Goal: Transaction & Acquisition: Book appointment/travel/reservation

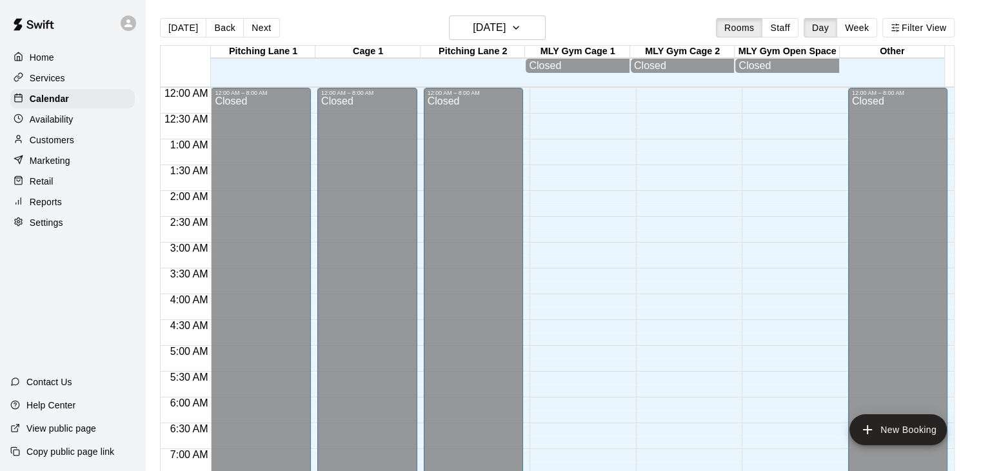
scroll to position [499, 0]
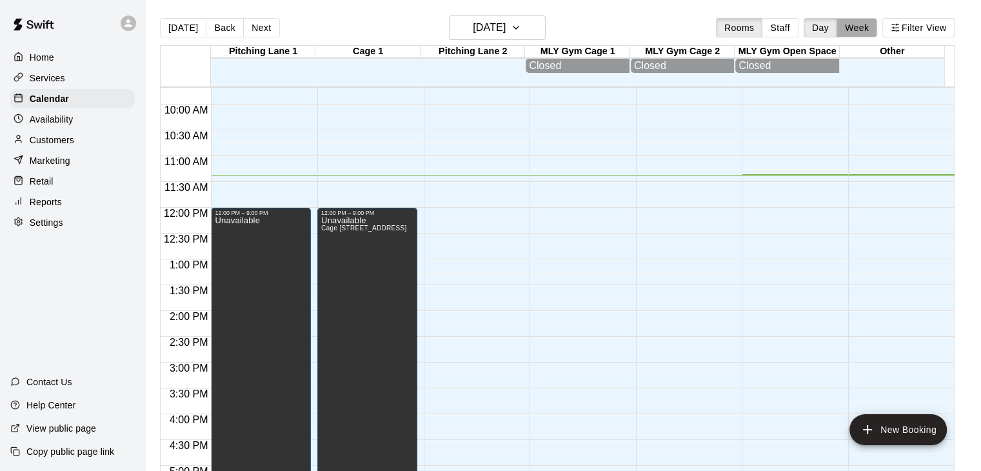
click at [864, 24] on button "Week" at bounding box center [857, 27] width 41 height 19
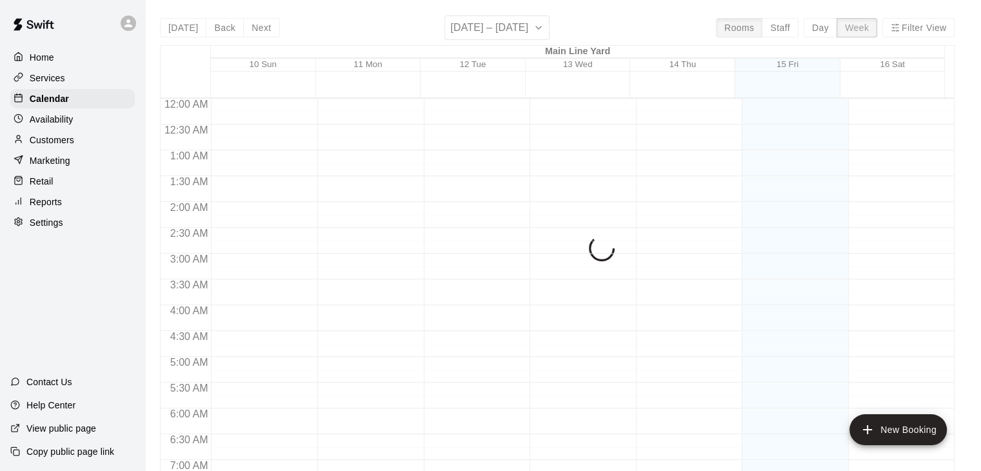
scroll to position [587, 0]
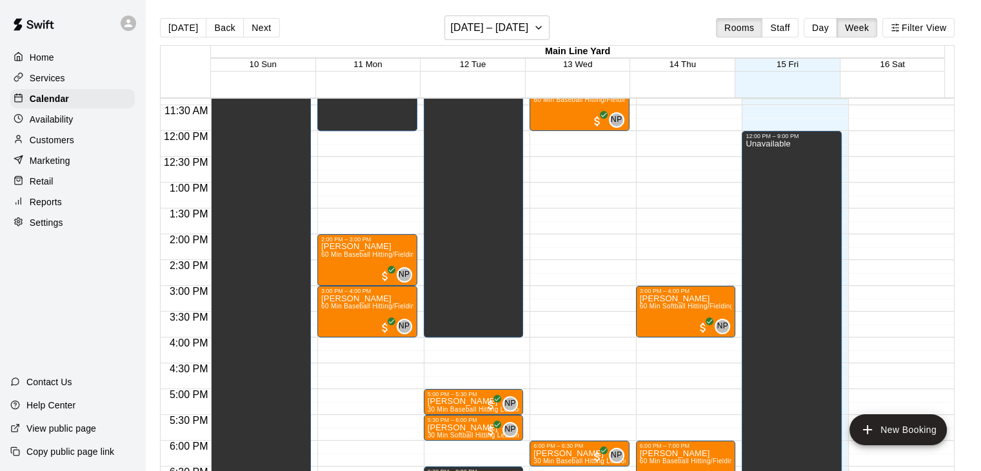
click at [275, 29] on div "[DATE] Back Next [DATE] – [DATE] Rooms Staff Day Week Filter View" at bounding box center [557, 30] width 795 height 30
click at [254, 28] on button "Next" at bounding box center [261, 27] width 36 height 19
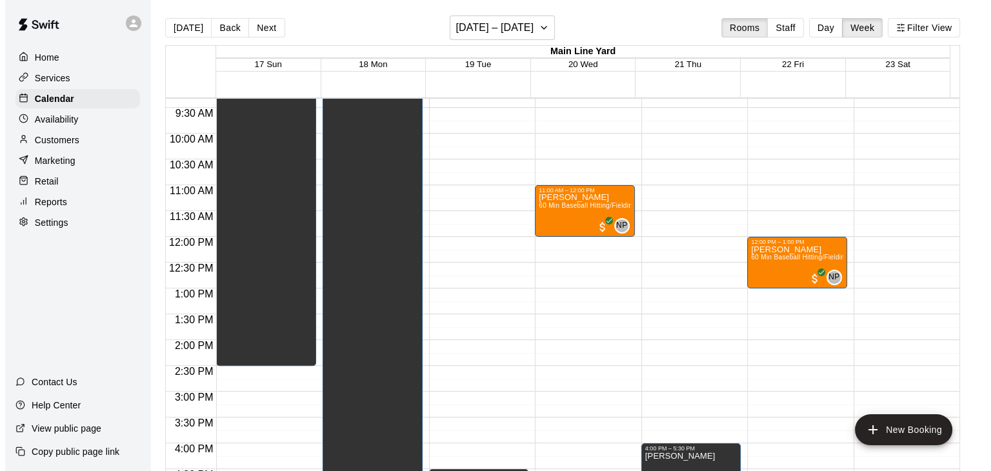
scroll to position [479, 0]
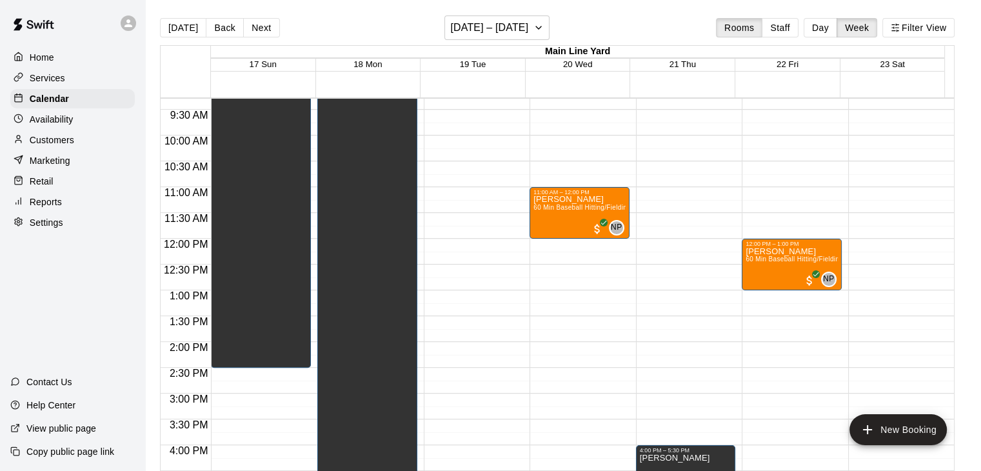
click at [486, 139] on div "12:00 AM – 8:00 AM Closed 4:30 PM – 8:00 PM Unavailable 10:00 PM – 11:59 PM Clo…" at bounding box center [474, 238] width 100 height 1239
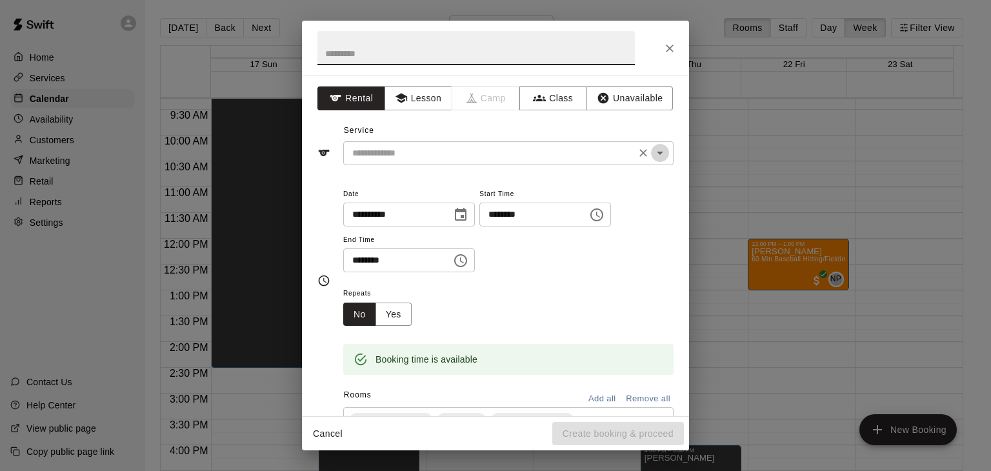
click at [652, 154] on icon "Open" at bounding box center [659, 152] width 15 height 15
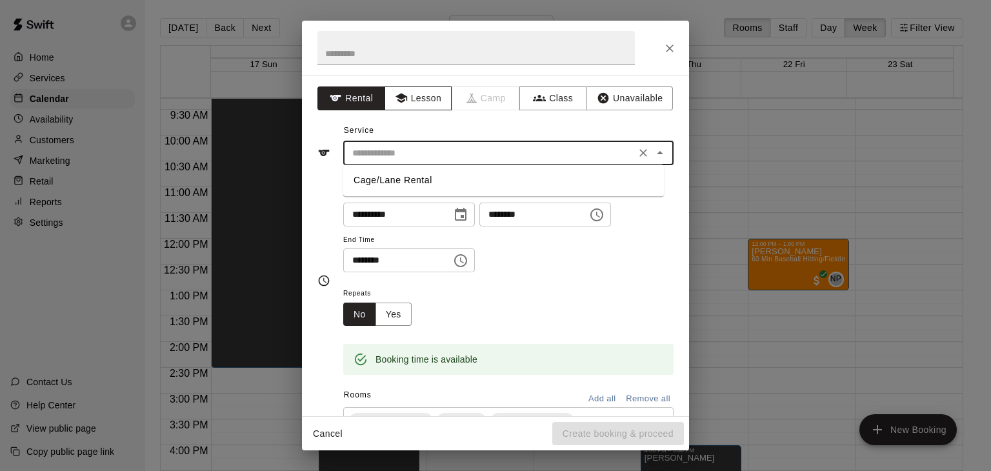
click at [428, 95] on button "Lesson" at bounding box center [418, 98] width 68 height 24
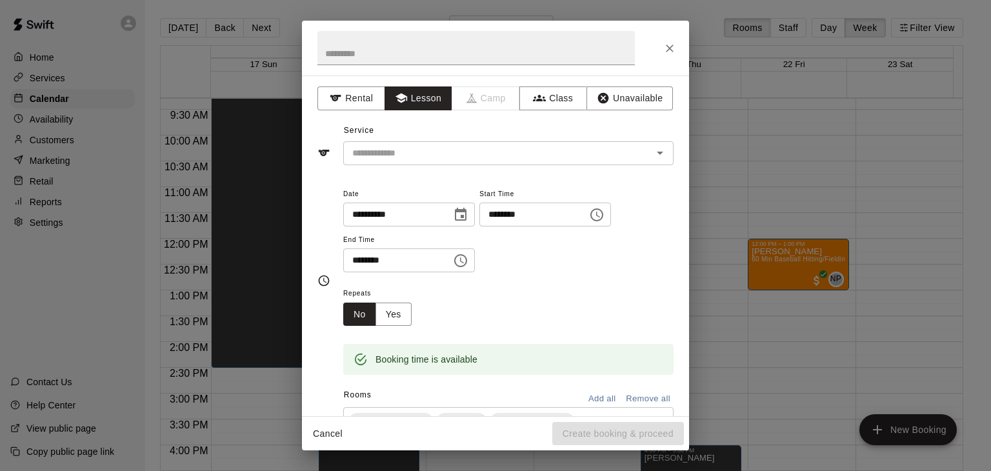
click at [467, 264] on icon "Choose time, selected time is 10:30 AM" at bounding box center [460, 260] width 13 height 13
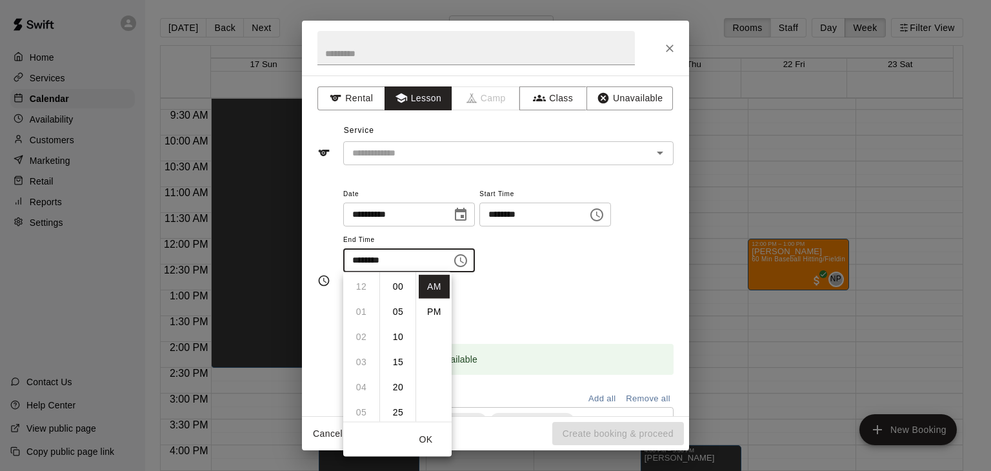
scroll to position [151, 0]
click at [353, 300] on li "11" at bounding box center [361, 312] width 31 height 24
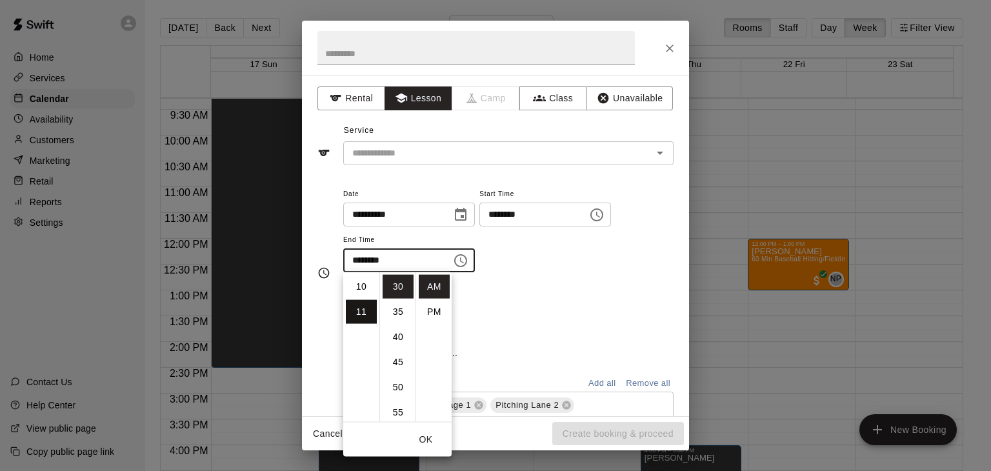
scroll to position [275, 0]
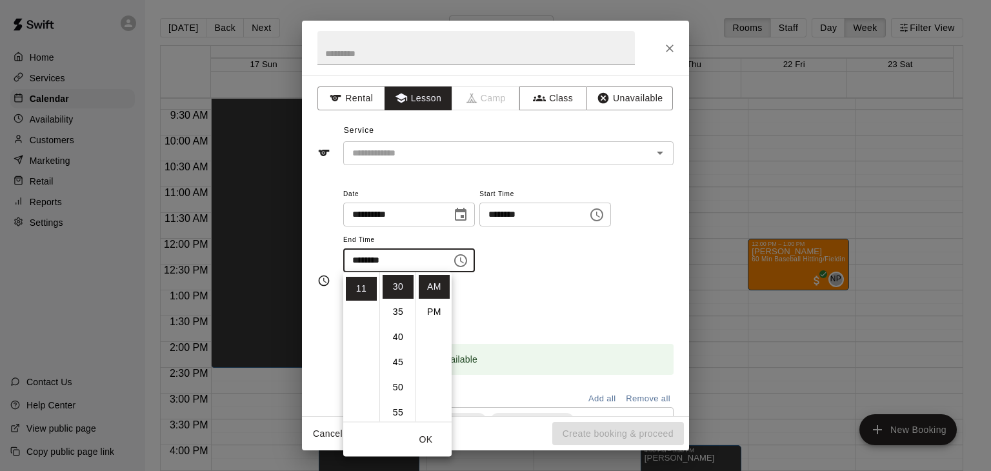
click at [415, 284] on ul "AM PM" at bounding box center [433, 347] width 36 height 150
click at [393, 283] on li "00" at bounding box center [398, 287] width 31 height 24
type input "********"
click at [477, 155] on input "text" at bounding box center [489, 153] width 284 height 16
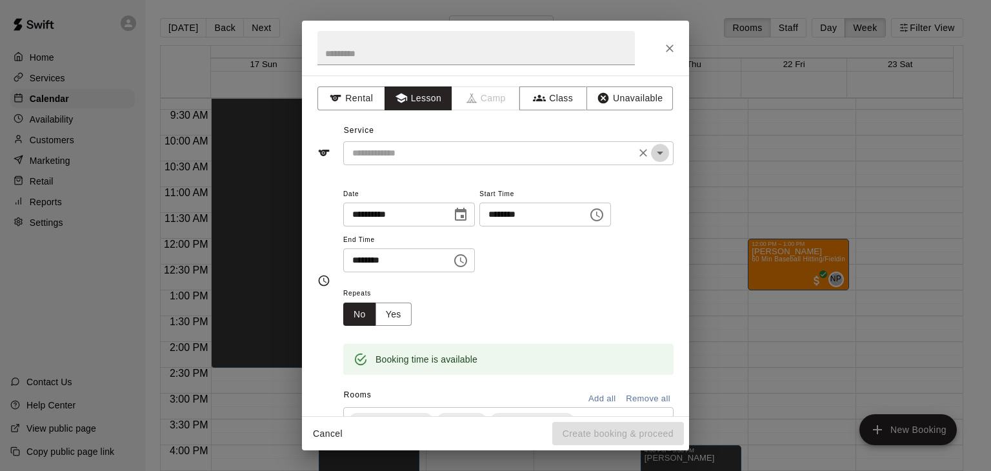
click at [652, 157] on icon "Open" at bounding box center [659, 152] width 15 height 15
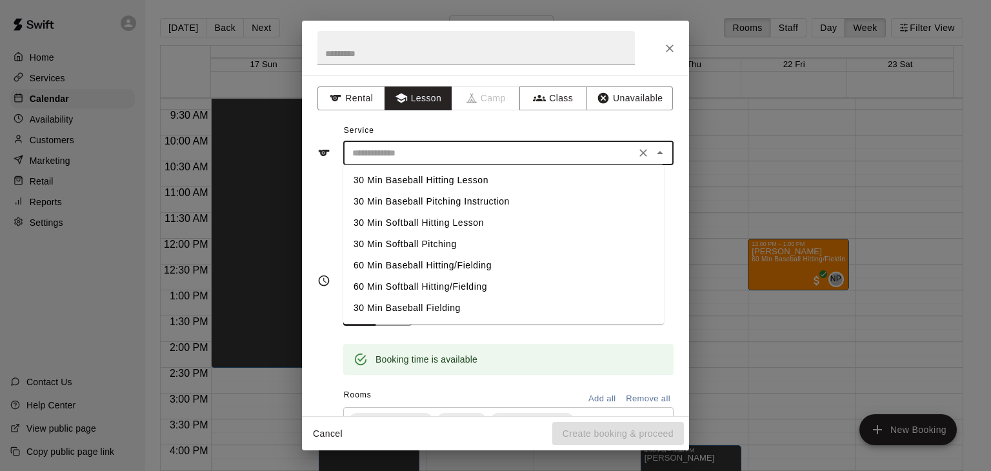
click at [439, 261] on li "60 Min Baseball Hitting/Fielding" at bounding box center [503, 265] width 321 height 21
type input "**********"
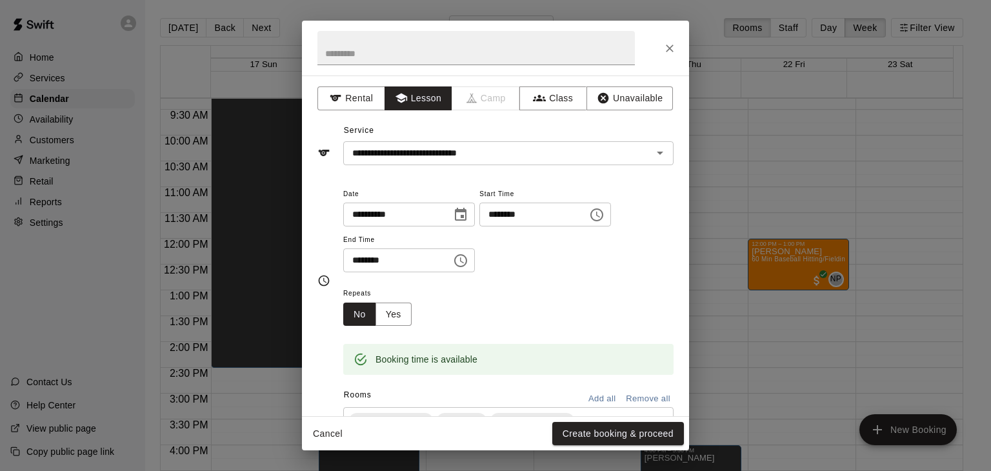
drag, startPoint x: 679, startPoint y: 249, endPoint x: 677, endPoint y: 290, distance: 40.7
click at [677, 290] on div "**********" at bounding box center [495, 245] width 387 height 341
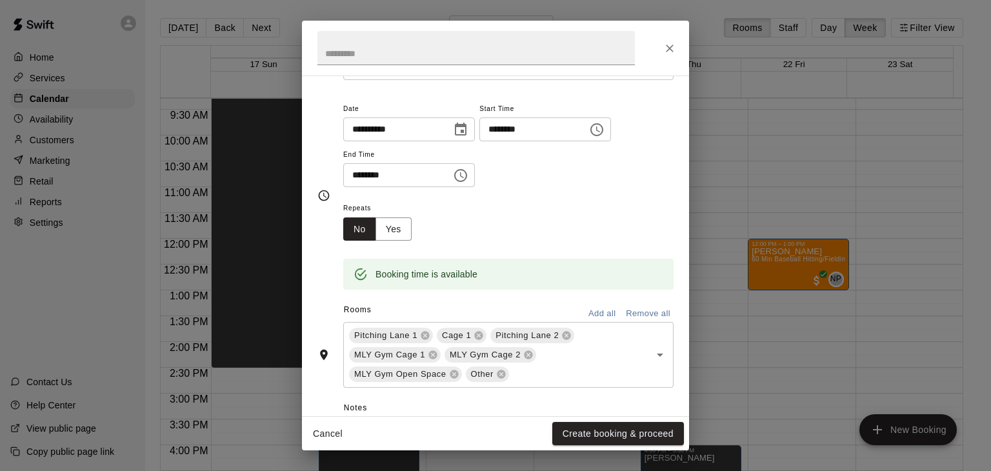
scroll to position [126, 0]
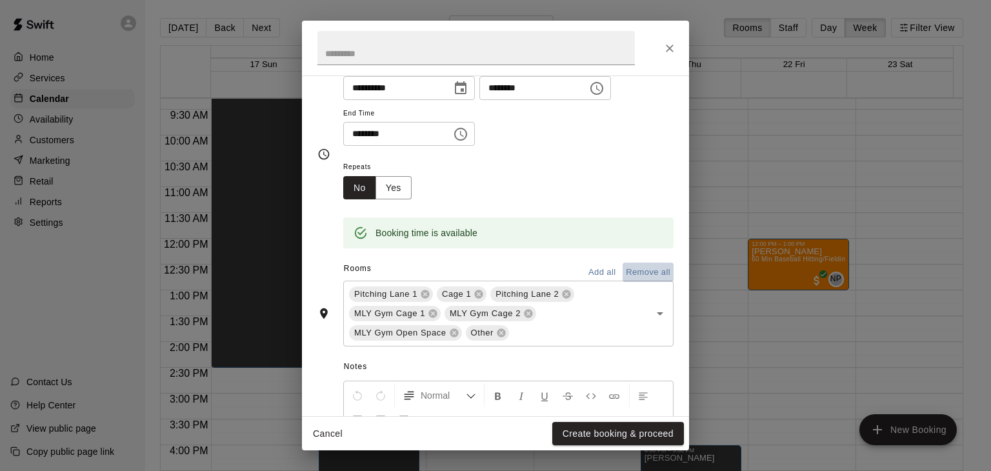
click at [641, 274] on button "Remove all" at bounding box center [647, 273] width 51 height 20
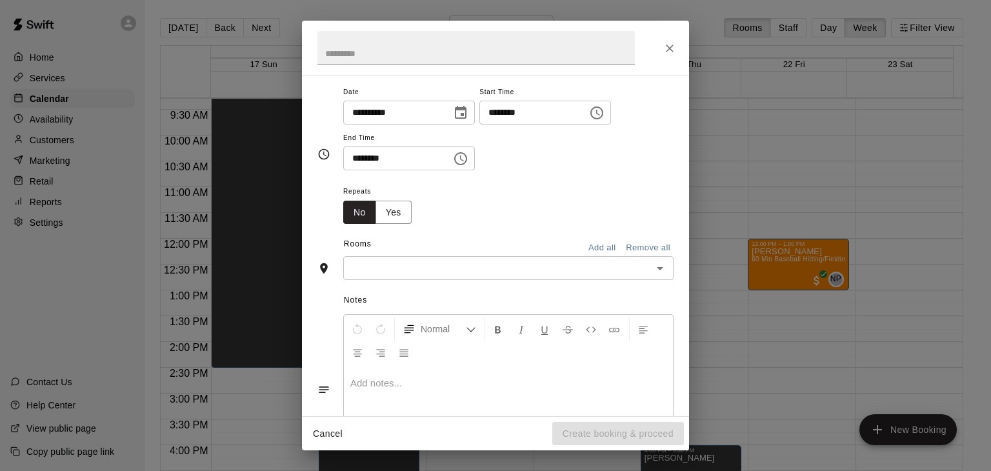
click at [653, 267] on icon "Open" at bounding box center [659, 268] width 15 height 15
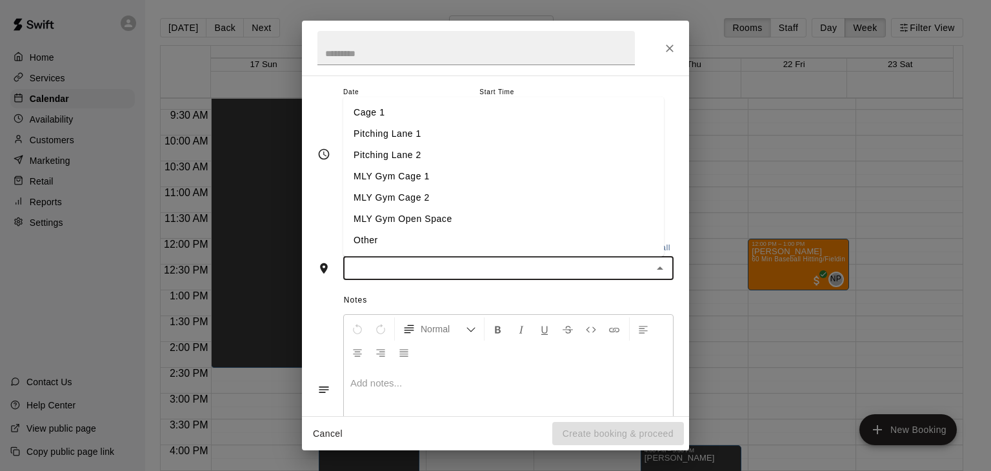
click at [390, 112] on li "Cage 1" at bounding box center [503, 113] width 321 height 21
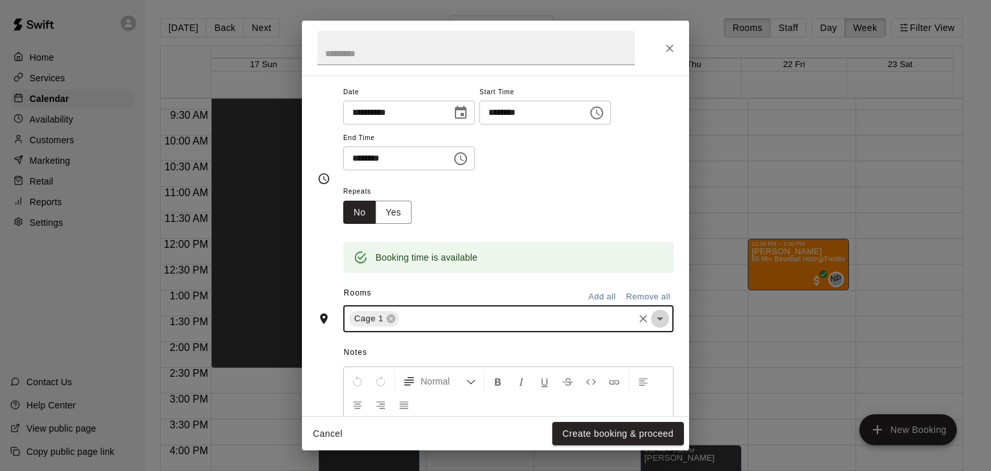
click at [652, 323] on icon "Open" at bounding box center [659, 318] width 15 height 15
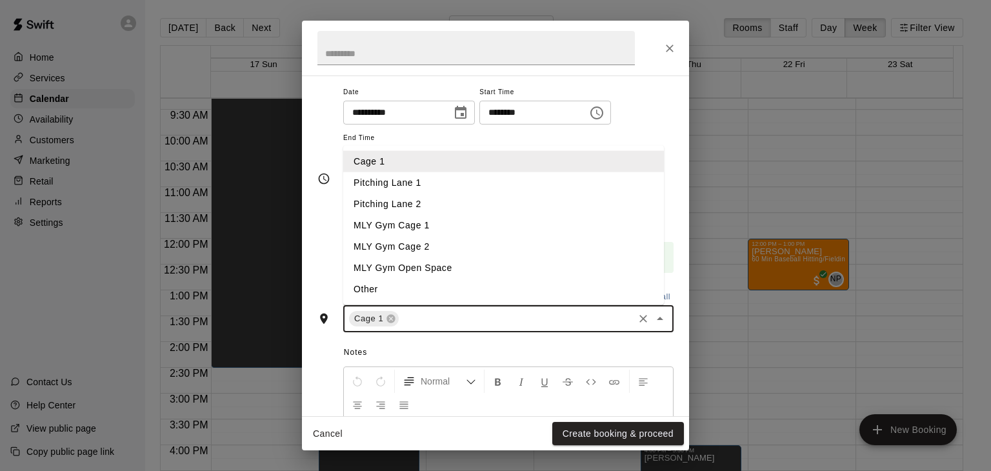
click at [476, 189] on li "Pitching Lane 1" at bounding box center [503, 182] width 321 height 21
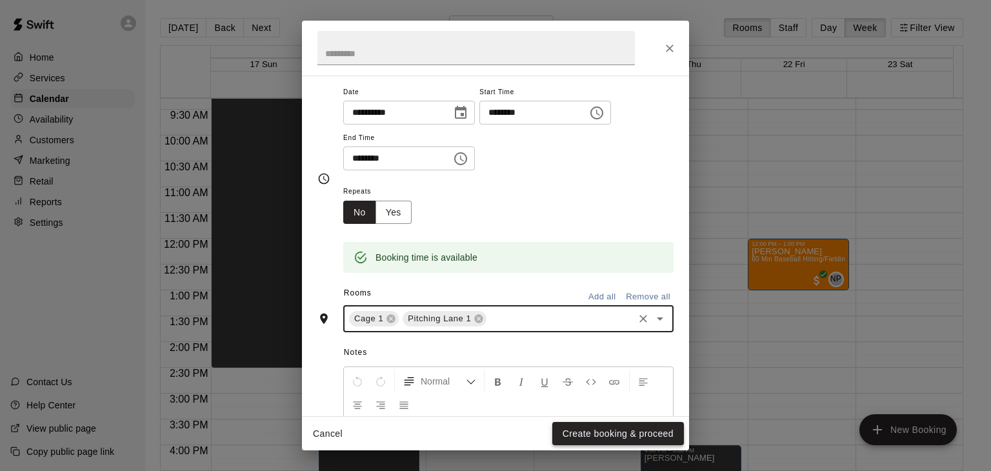
click at [621, 439] on button "Create booking & proceed" at bounding box center [618, 434] width 132 height 24
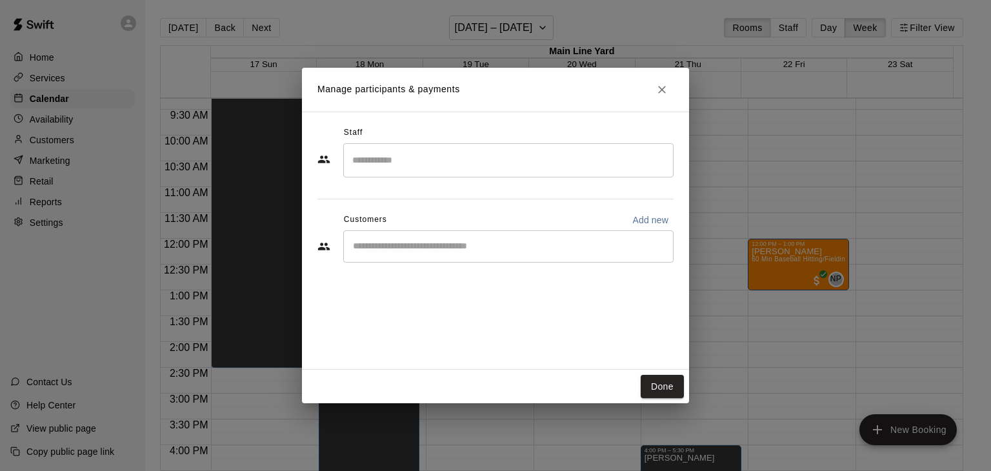
click at [480, 157] on input "Search staff" at bounding box center [508, 160] width 319 height 23
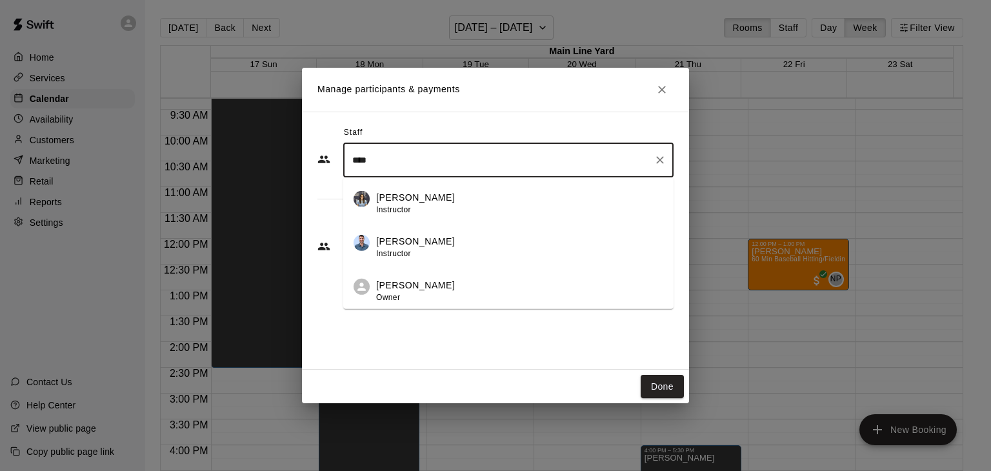
click at [394, 281] on p "[PERSON_NAME]" at bounding box center [415, 286] width 79 height 14
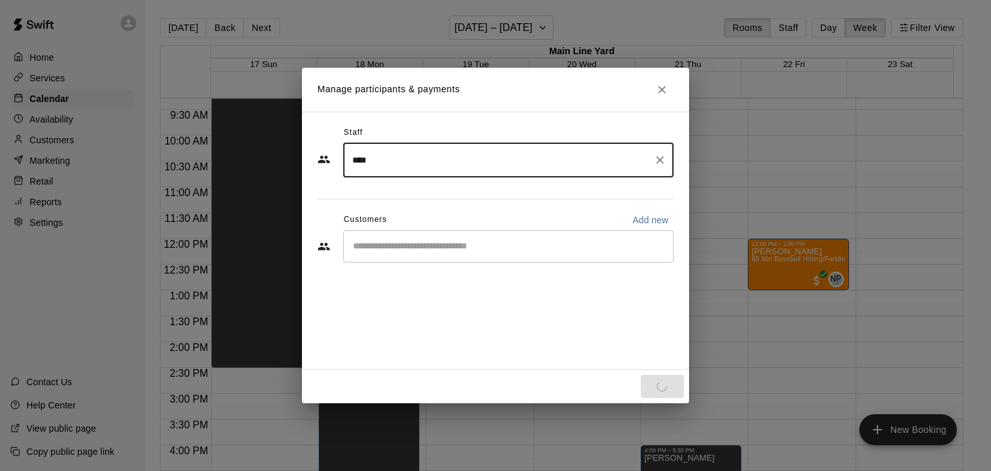
type input "****"
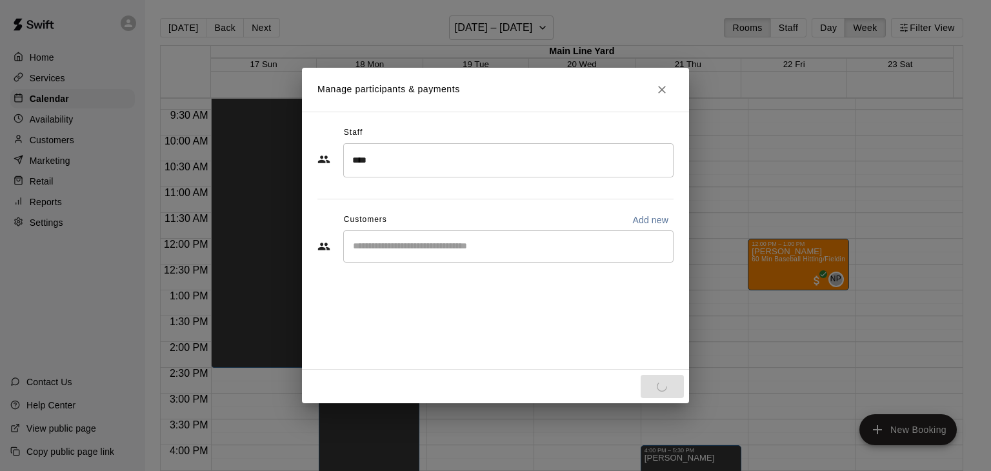
click at [401, 264] on div "​" at bounding box center [495, 247] width 356 height 35
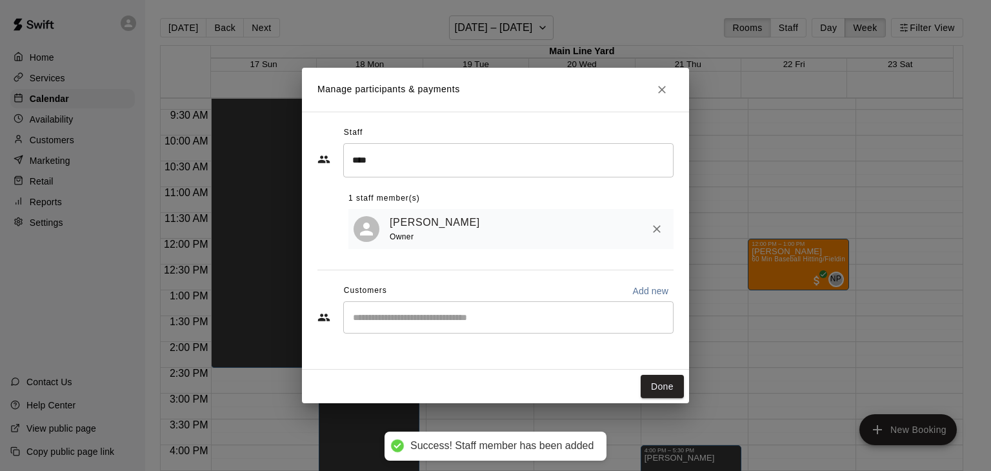
click at [423, 254] on div "Staff **** ​ 1 staff member(s) [PERSON_NAME] Owner Customers Add new ​" at bounding box center [495, 235] width 356 height 224
click at [430, 324] on input "Start typing to search customers..." at bounding box center [508, 317] width 319 height 13
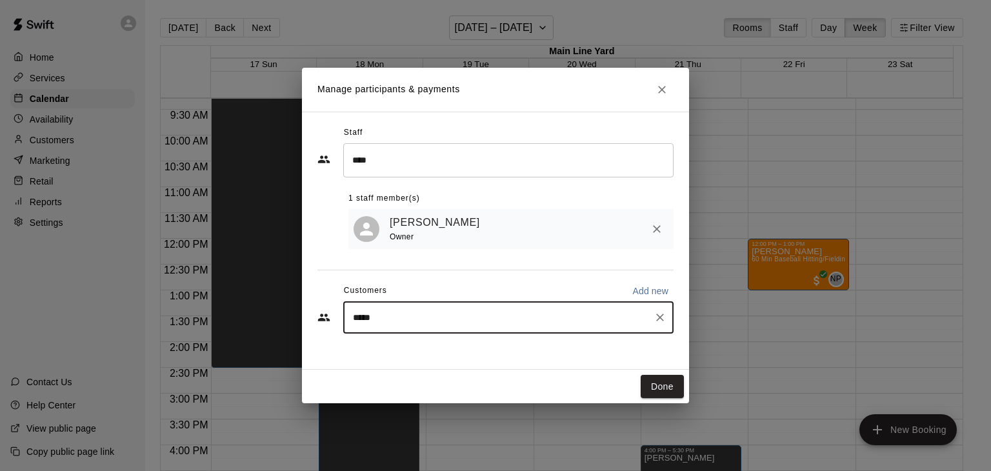
type input "******"
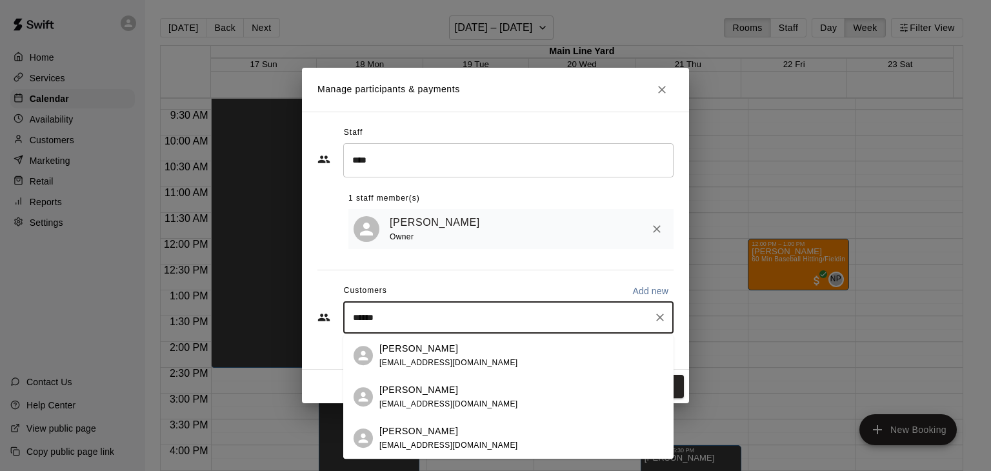
click at [412, 397] on div "[PERSON_NAME] [EMAIL_ADDRESS][DOMAIN_NAME]" at bounding box center [448, 397] width 139 height 28
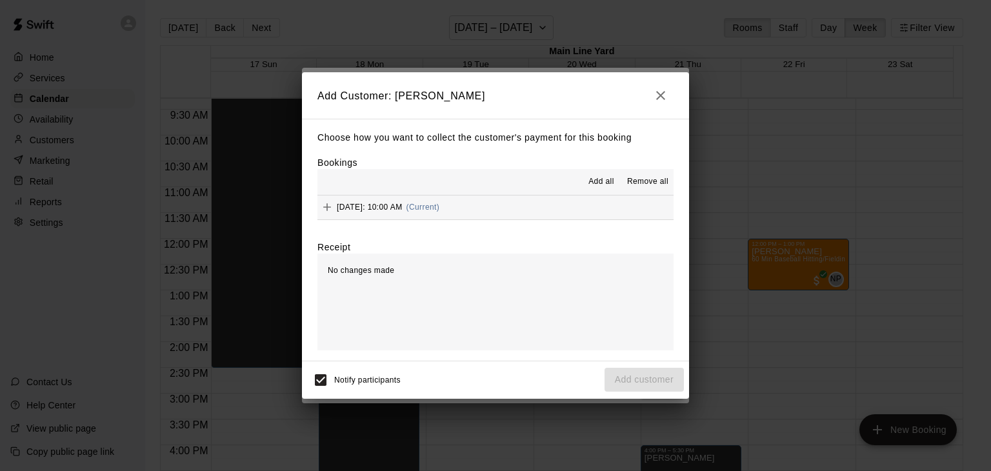
click at [603, 182] on span "Add all" at bounding box center [601, 181] width 26 height 13
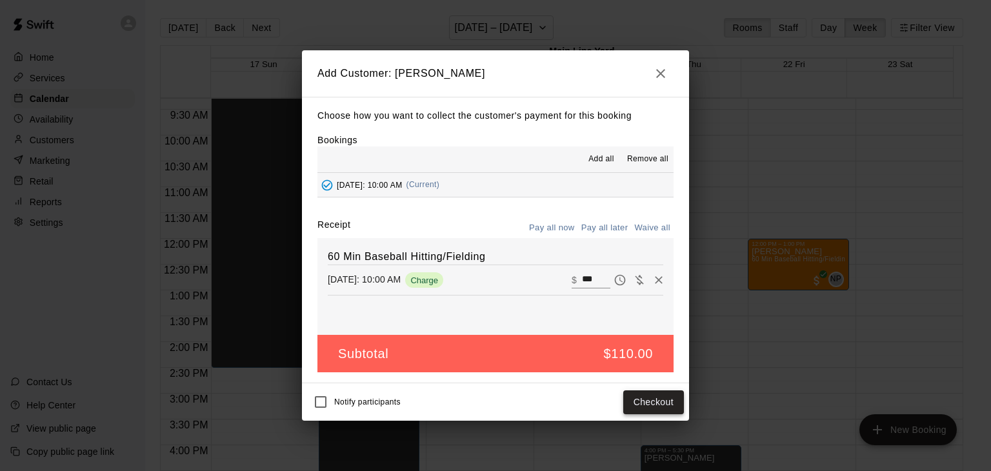
click at [633, 402] on button "Checkout" at bounding box center [653, 402] width 61 height 24
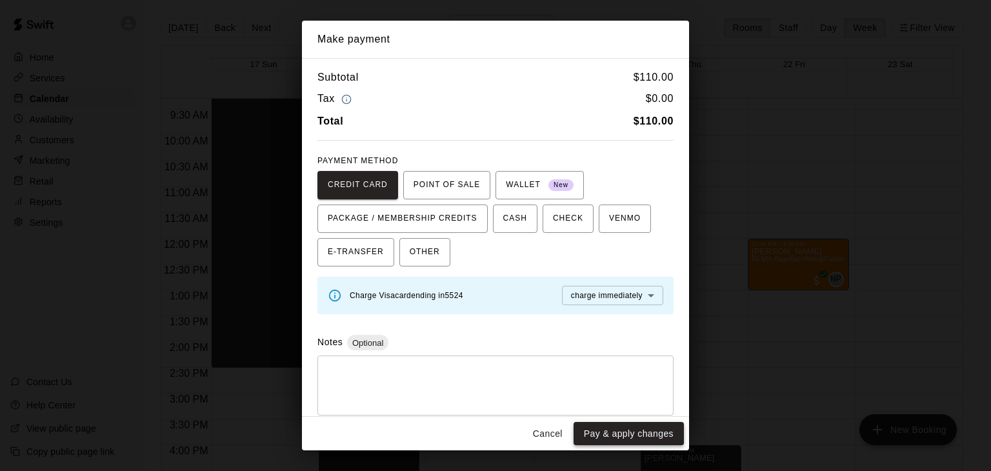
click at [628, 435] on button "Pay & apply changes" at bounding box center [628, 434] width 110 height 24
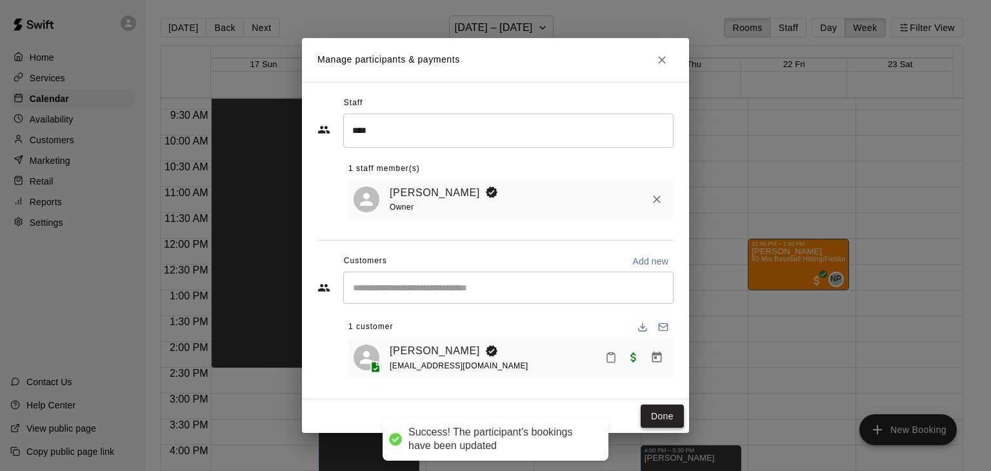
click at [667, 420] on button "Done" at bounding box center [662, 416] width 43 height 24
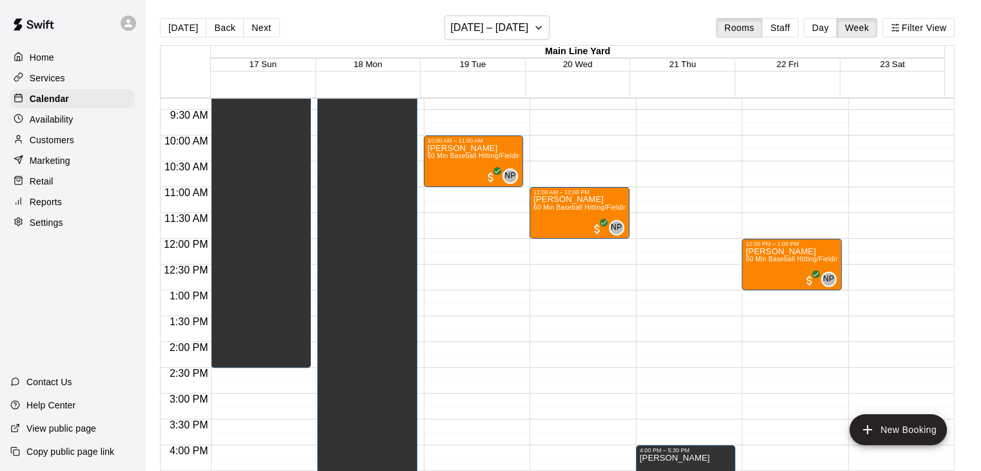
click at [475, 186] on div "12:00 AM – 8:00 AM Closed 10:00 AM – 11:00 AM [PERSON_NAME] 60 Min Baseball Hit…" at bounding box center [474, 238] width 100 height 1239
click at [459, 193] on div "12:00 AM – 8:00 AM Closed 10:00 AM – 11:00 AM [PERSON_NAME] 60 Min Baseball Hit…" at bounding box center [474, 238] width 100 height 1239
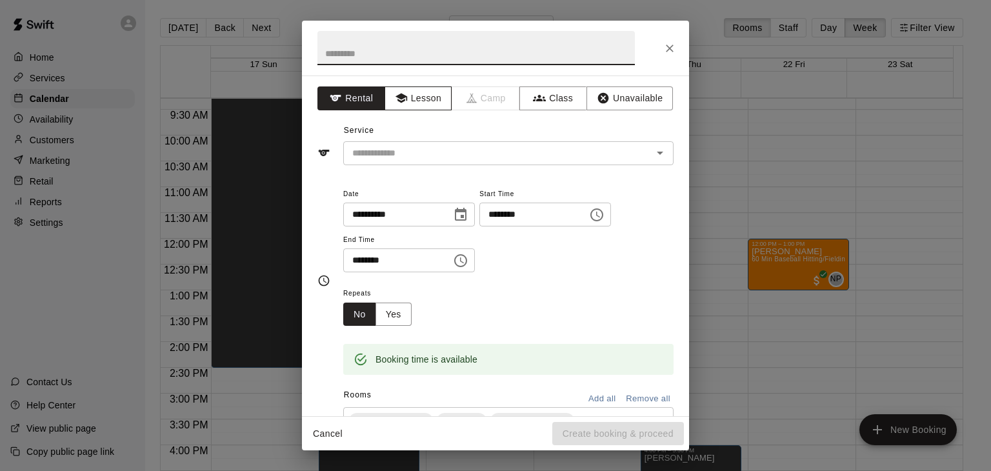
click at [421, 97] on button "Lesson" at bounding box center [418, 98] width 68 height 24
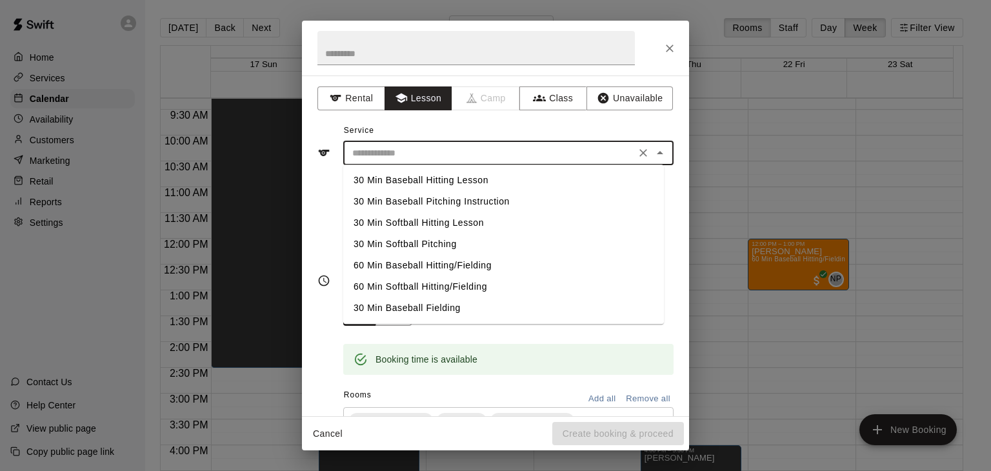
click at [479, 155] on input "text" at bounding box center [489, 153] width 284 height 16
click at [410, 266] on li "60 Min Baseball Hitting/Fielding" at bounding box center [503, 265] width 321 height 21
type input "**********"
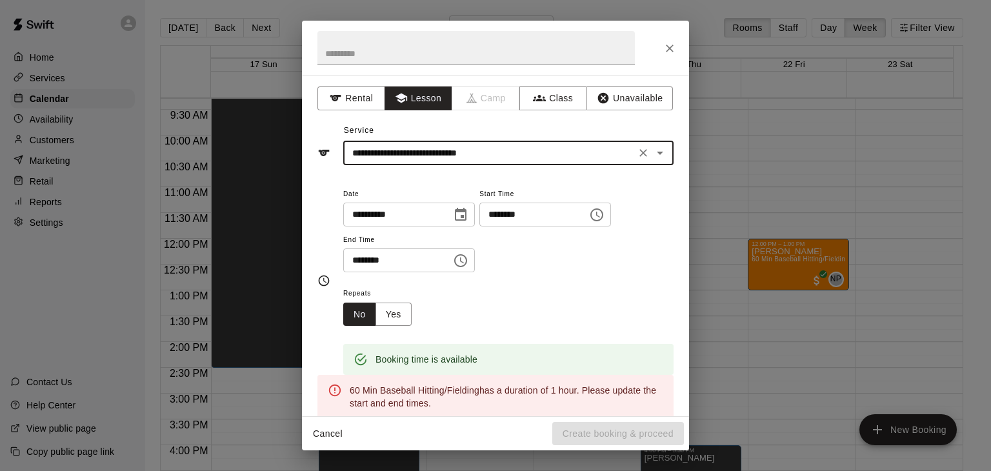
click at [604, 212] on icon "Choose time, selected time is 11:00 AM" at bounding box center [596, 214] width 15 height 15
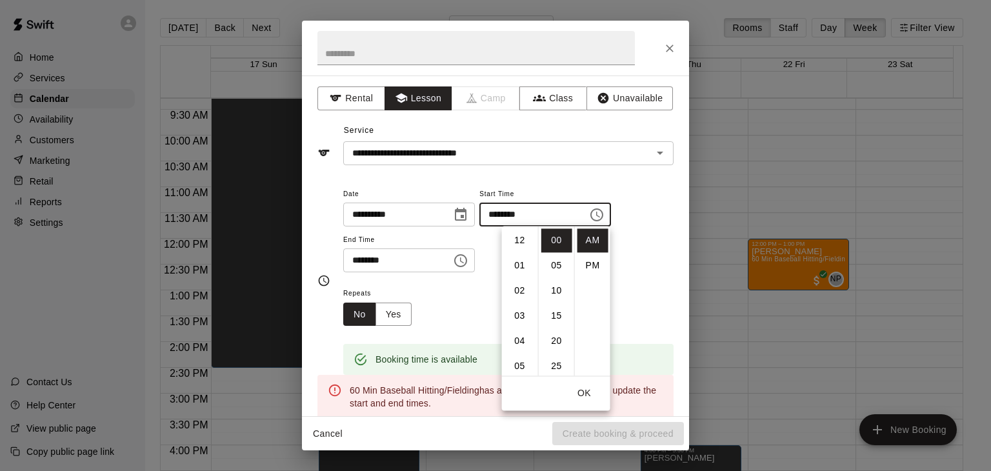
scroll to position [275, 0]
click at [443, 260] on input "********" at bounding box center [392, 260] width 99 height 24
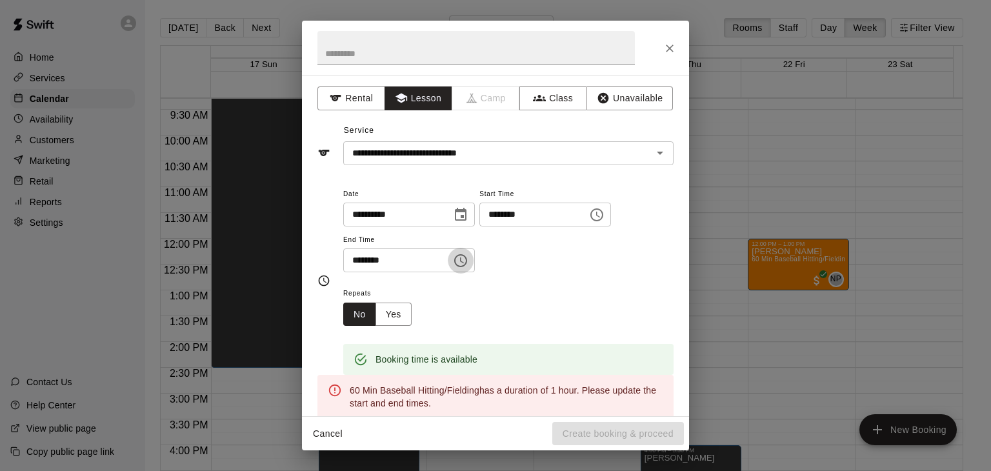
click at [468, 259] on icon "Choose time, selected time is 11:30 AM" at bounding box center [460, 260] width 15 height 15
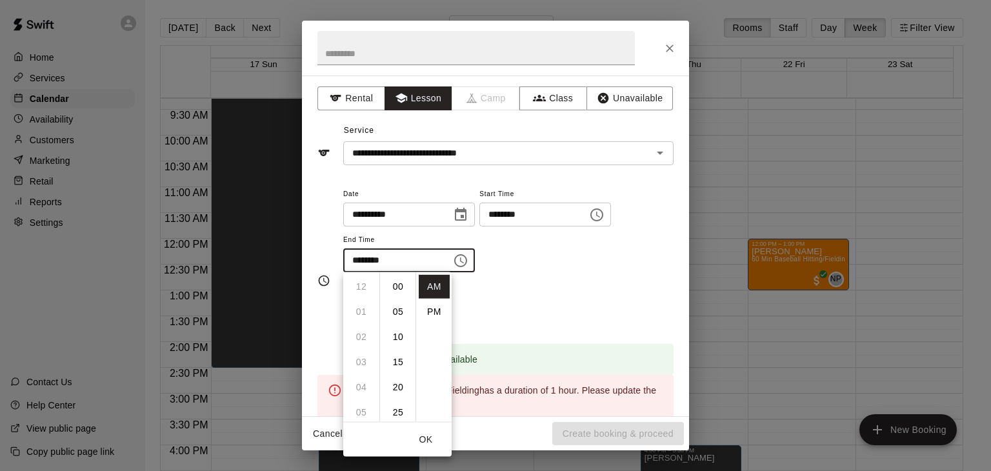
scroll to position [151, 0]
click at [432, 318] on li "PM" at bounding box center [434, 312] width 31 height 24
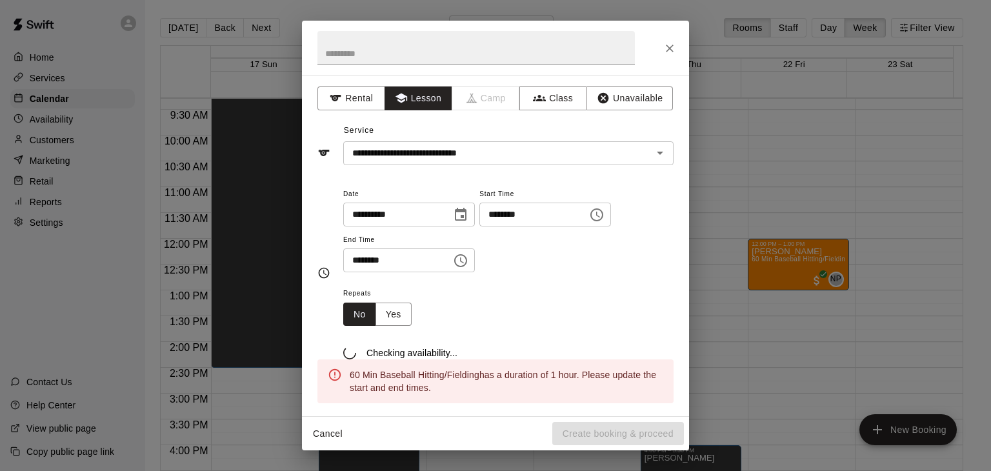
scroll to position [23, 0]
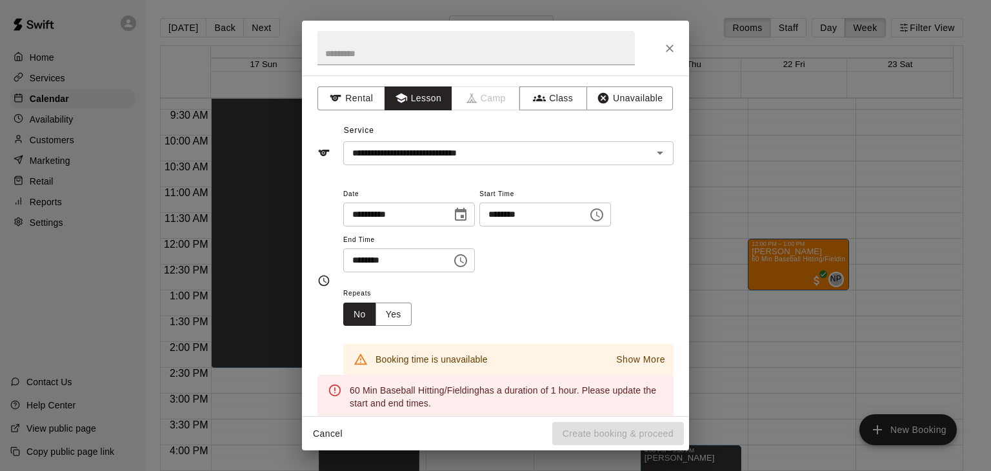
click at [468, 259] on icon "Choose time, selected time is 11:30 PM" at bounding box center [460, 260] width 15 height 15
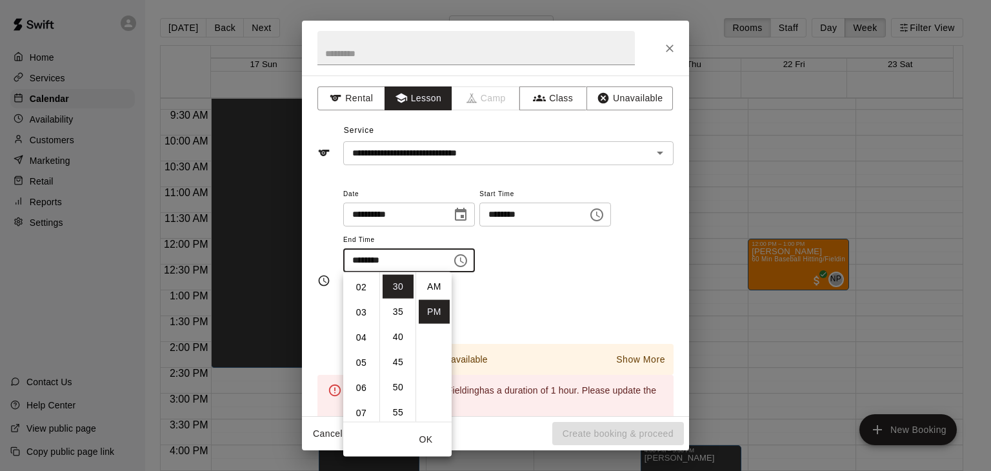
scroll to position [0, 0]
click at [359, 283] on li "12" at bounding box center [361, 287] width 31 height 24
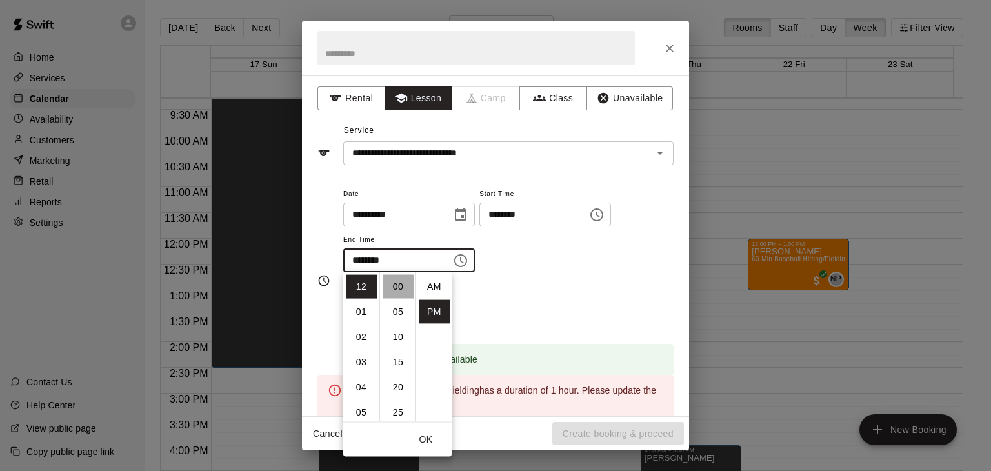
click at [392, 286] on li "00" at bounding box center [398, 287] width 31 height 24
type input "********"
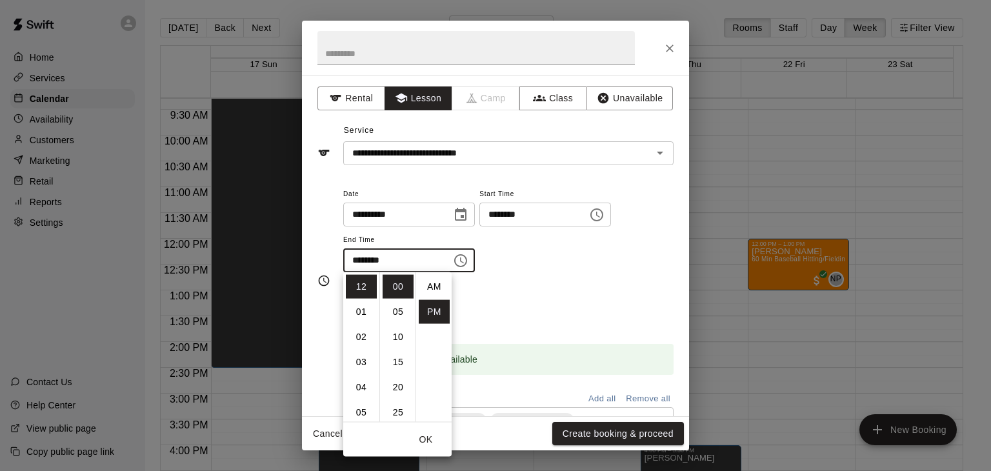
click at [537, 289] on div "Repeats No Yes" at bounding box center [508, 305] width 330 height 41
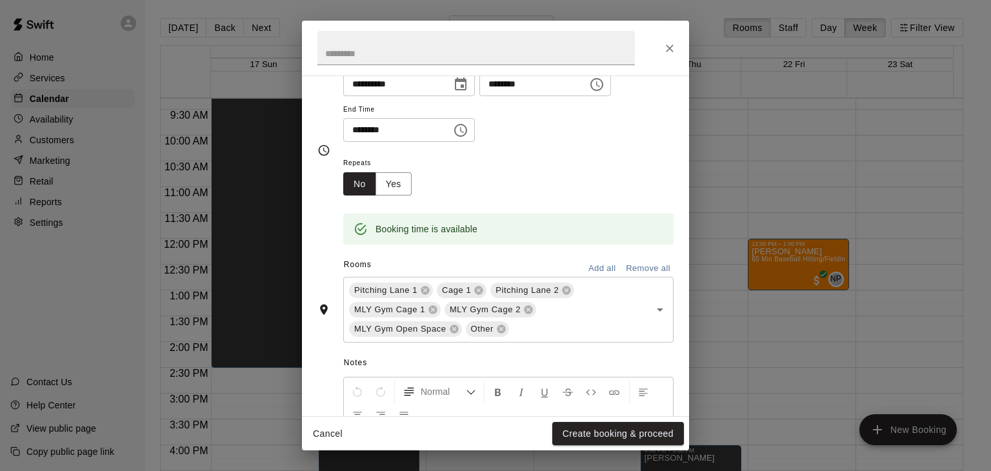
scroll to position [151, 0]
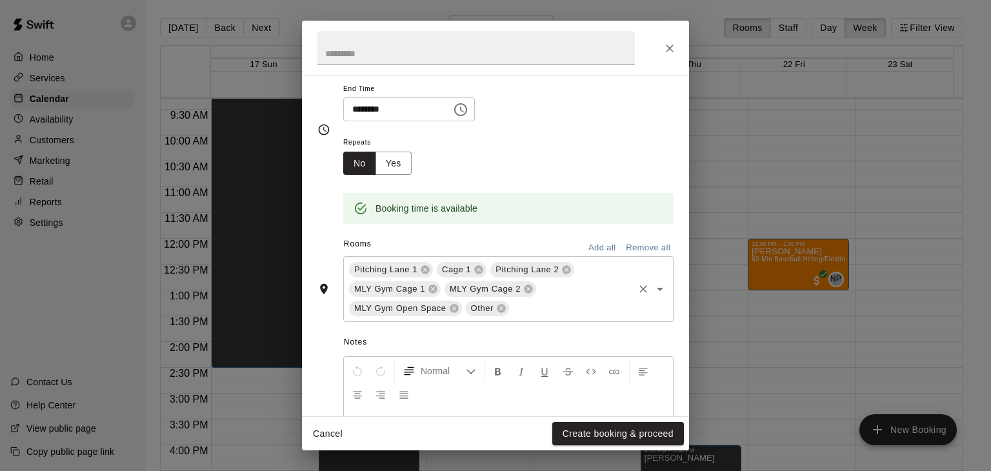
click at [637, 285] on icon "Clear" at bounding box center [643, 289] width 13 height 13
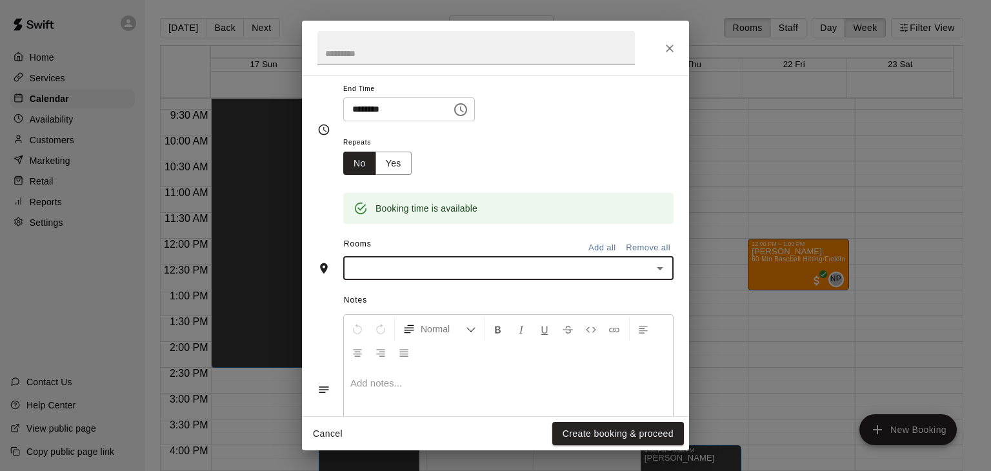
scroll to position [126, 0]
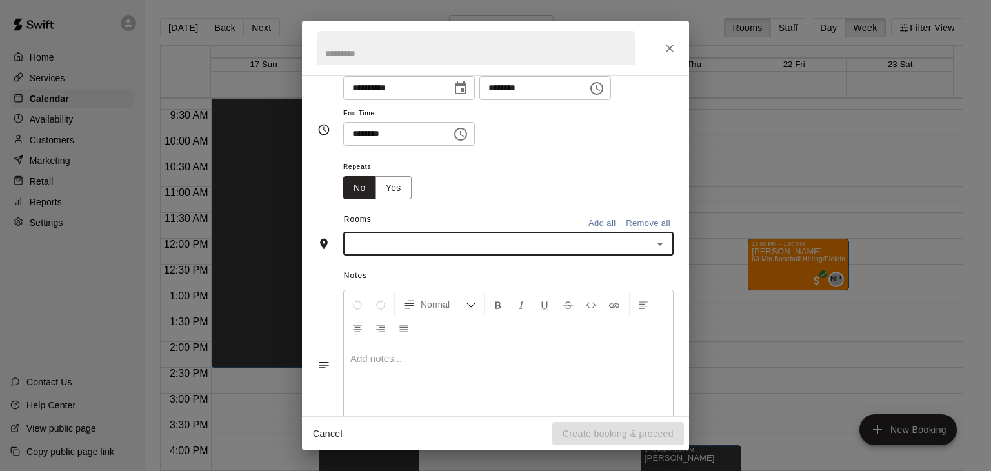
click at [655, 251] on div at bounding box center [659, 244] width 17 height 18
click at [655, 244] on icon "Open" at bounding box center [659, 243] width 15 height 15
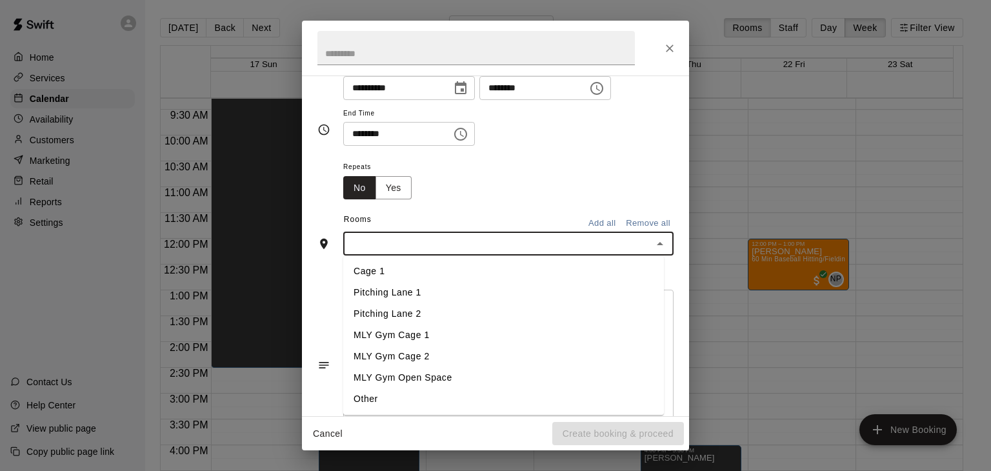
click at [377, 274] on li "Cage 1" at bounding box center [503, 271] width 321 height 21
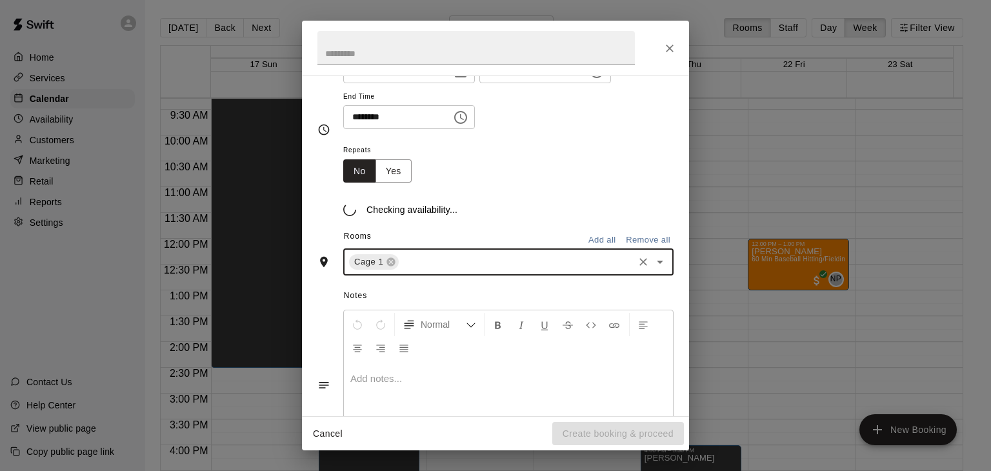
scroll to position [151, 0]
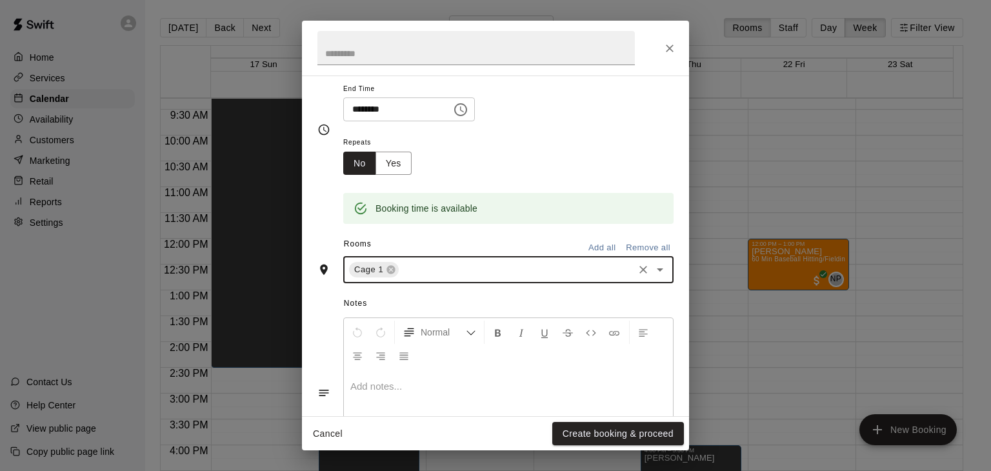
click at [653, 269] on icon "Open" at bounding box center [659, 269] width 15 height 15
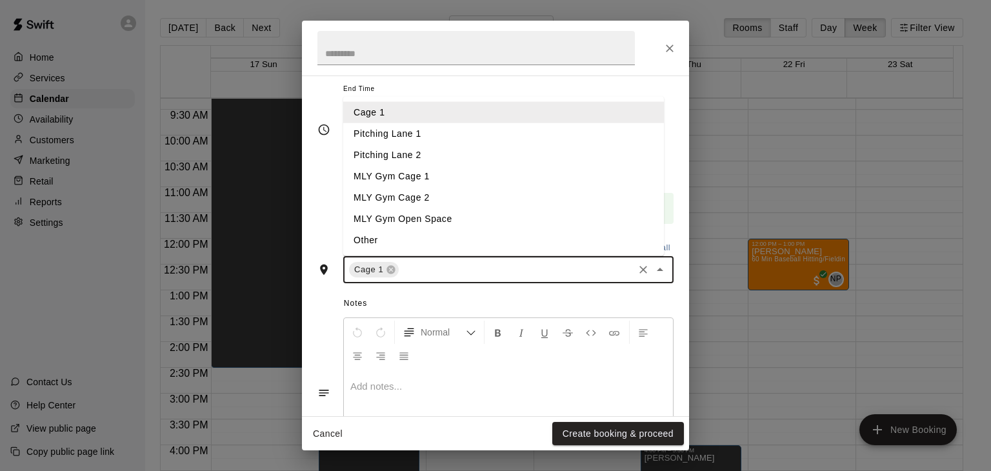
click at [464, 137] on li "Pitching Lane 1" at bounding box center [503, 133] width 321 height 21
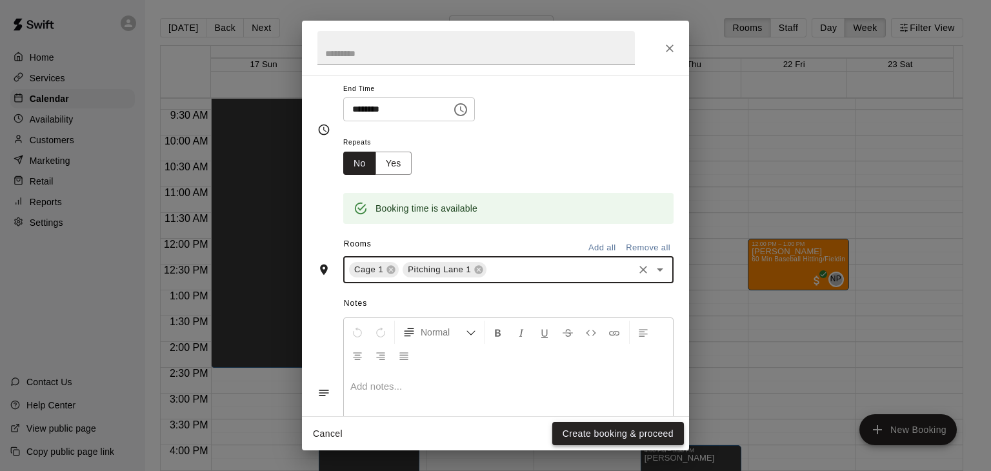
click at [628, 431] on button "Create booking & proceed" at bounding box center [618, 434] width 132 height 24
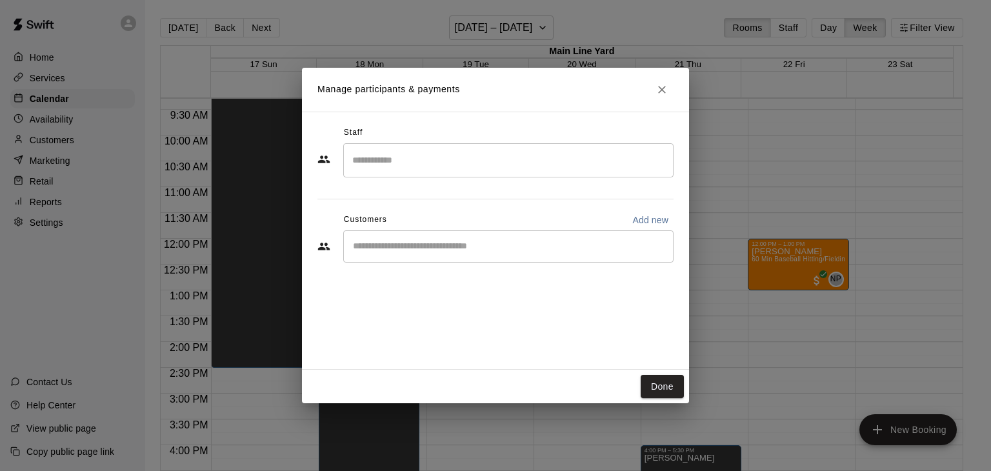
click at [492, 166] on input "Search staff" at bounding box center [508, 160] width 319 height 23
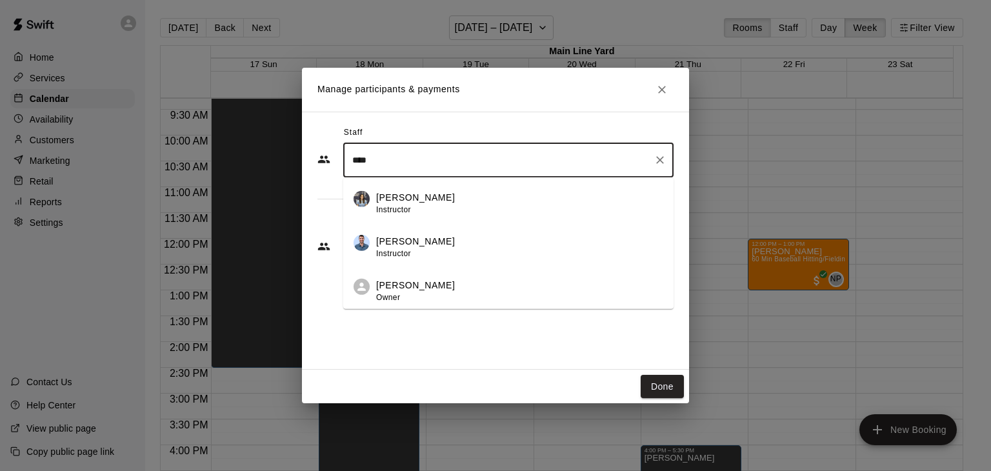
click at [415, 287] on p "[PERSON_NAME]" at bounding box center [415, 286] width 79 height 14
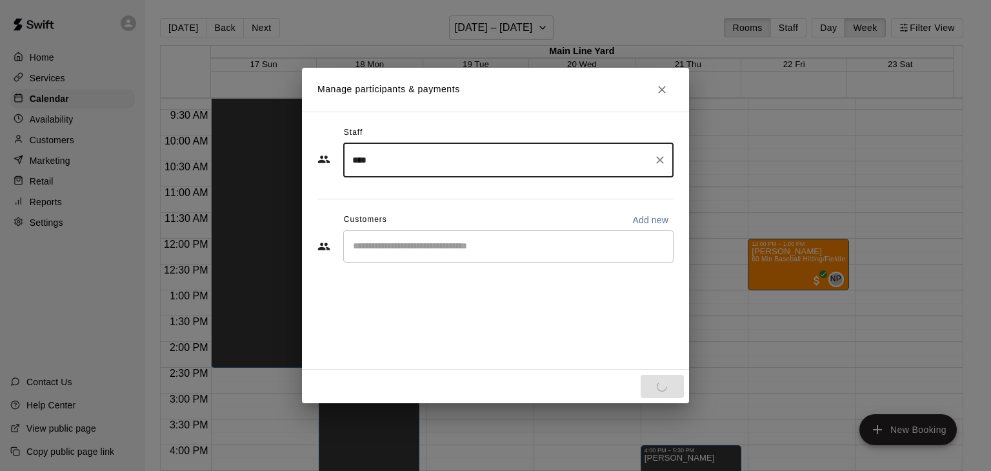
click at [405, 256] on div "​" at bounding box center [508, 246] width 330 height 32
type input "****"
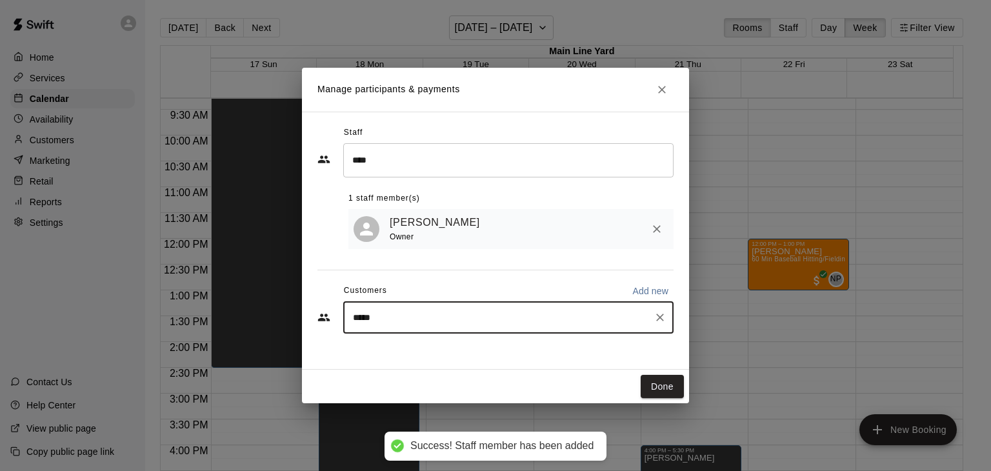
type input "******"
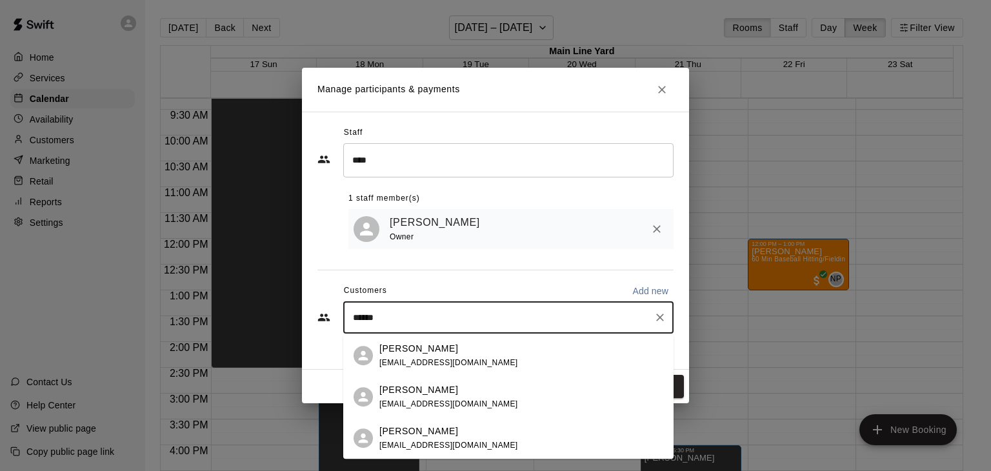
drag, startPoint x: 405, startPoint y: 307, endPoint x: 391, endPoint y: 429, distance: 122.7
click at [391, 429] on body "Success! Staff member has been added Home Services Calendar Availability Custom…" at bounding box center [495, 246] width 991 height 492
click at [463, 438] on div "[PERSON_NAME] [EMAIL_ADDRESS][DOMAIN_NAME]" at bounding box center [448, 438] width 139 height 28
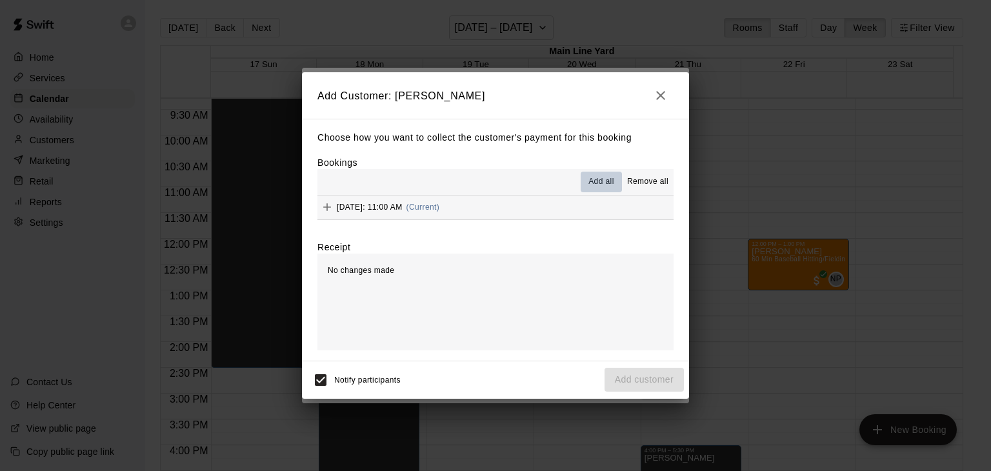
click at [601, 181] on span "Add all" at bounding box center [601, 181] width 26 height 13
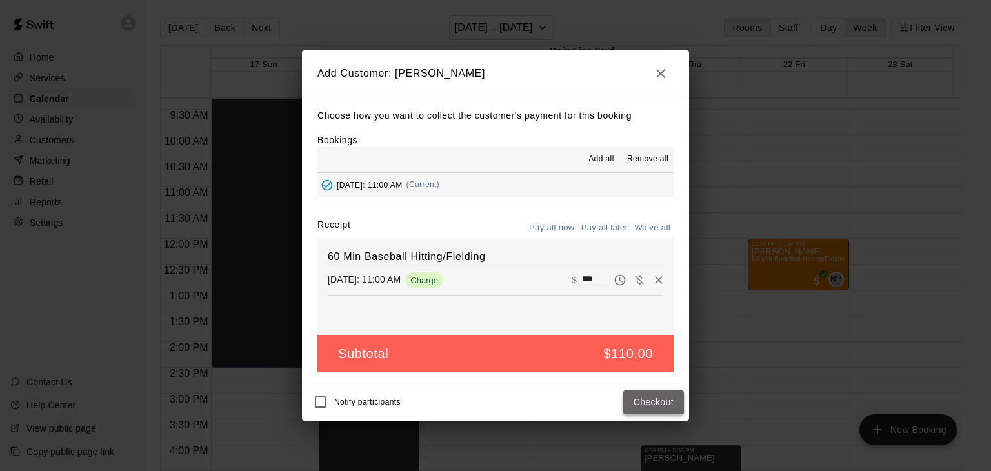
click at [645, 395] on button "Checkout" at bounding box center [653, 402] width 61 height 24
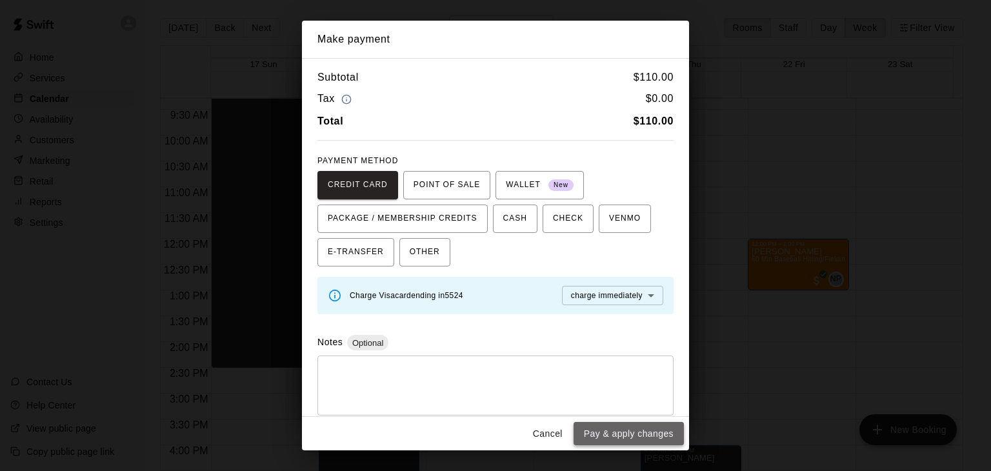
click at [603, 432] on button "Pay & apply changes" at bounding box center [628, 434] width 110 height 24
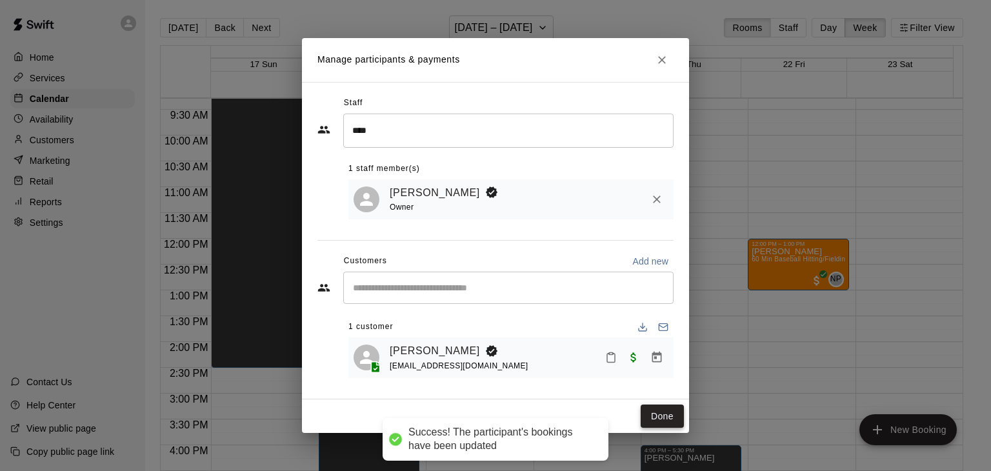
click at [657, 409] on button "Done" at bounding box center [662, 416] width 43 height 24
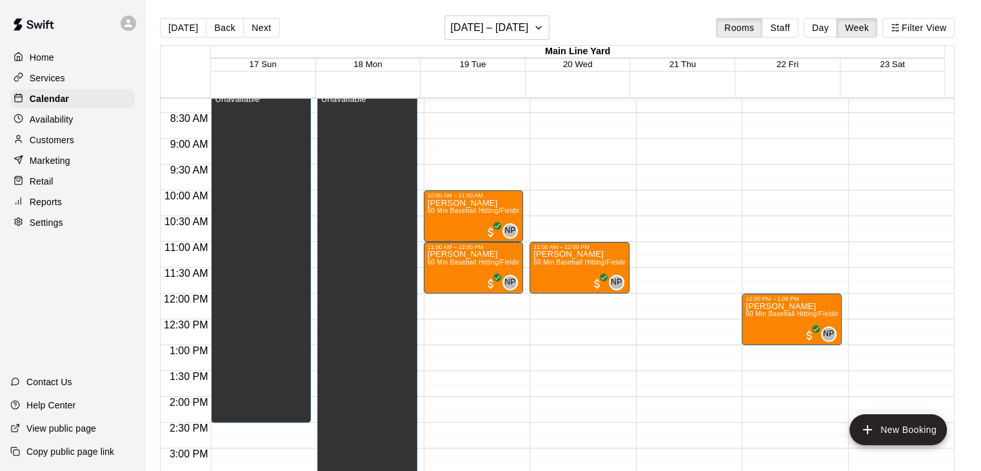
scroll to position [430, 0]
